Goal: Transaction & Acquisition: Purchase product/service

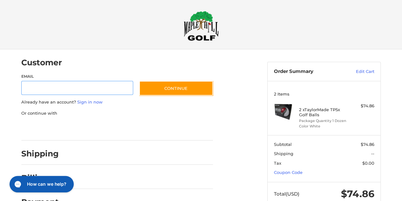
scroll to position [11, 0]
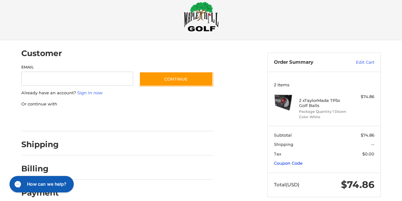
click at [287, 161] on link "Coupon Code" at bounding box center [288, 162] width 29 height 5
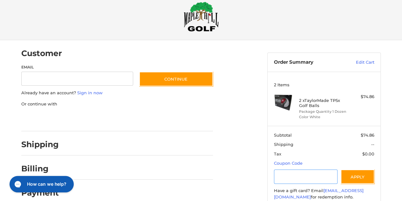
click at [284, 176] on input "Gift Certificate or Coupon Code" at bounding box center [306, 176] width 64 height 14
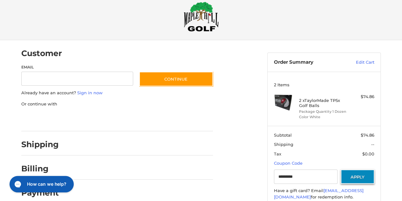
click at [367, 176] on button "Apply" at bounding box center [358, 176] width 34 height 14
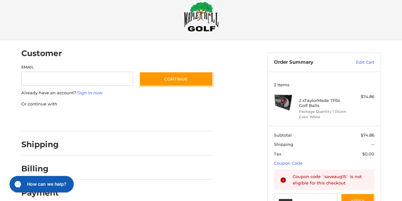
scroll to position [34, 0]
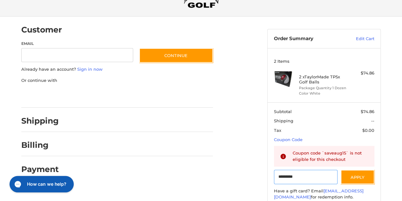
drag, startPoint x: 311, startPoint y: 178, endPoint x: 242, endPoint y: 183, distance: 69.2
click at [242, 183] on div "Customer Guest Customer Email Subscribe to our newsletter. Continue Already hav…" at bounding box center [201, 130] width 382 height 227
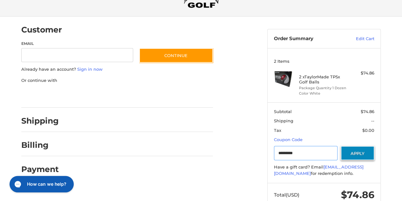
type input "*********"
click at [361, 148] on button "Apply" at bounding box center [358, 153] width 34 height 14
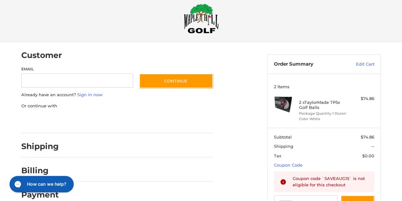
scroll to position [0, 0]
